Goal: Task Accomplishment & Management: Manage account settings

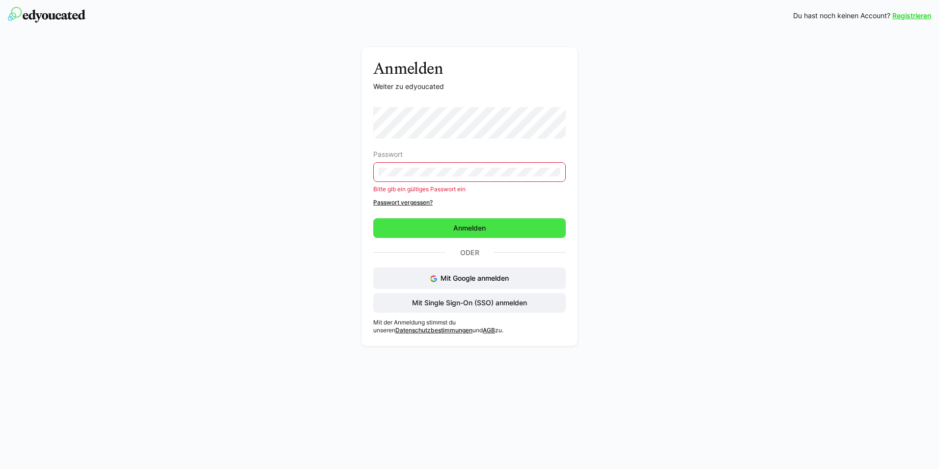
click at [501, 228] on span "Anmelden" at bounding box center [469, 228] width 193 height 20
